Goal: Check status

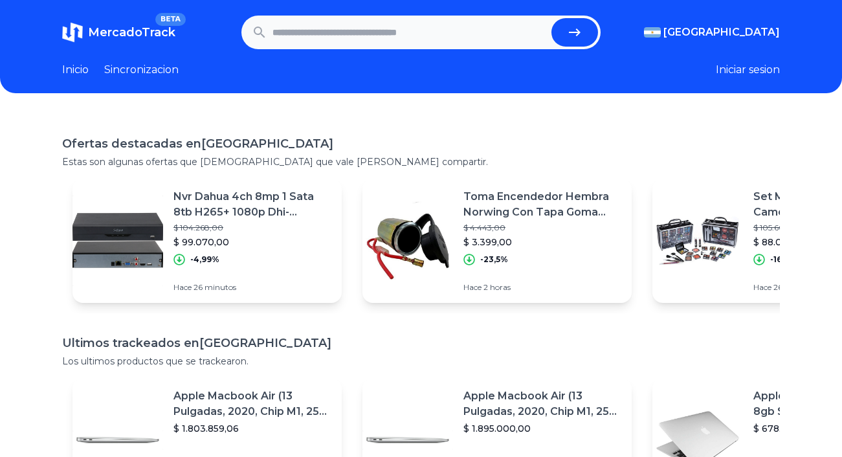
click at [296, 33] on input "text" at bounding box center [410, 32] width 274 height 28
paste input "**********"
click at [574, 32] on button "submit" at bounding box center [575, 32] width 47 height 28
type input "**********"
